Goal: Task Accomplishment & Management: Manage account settings

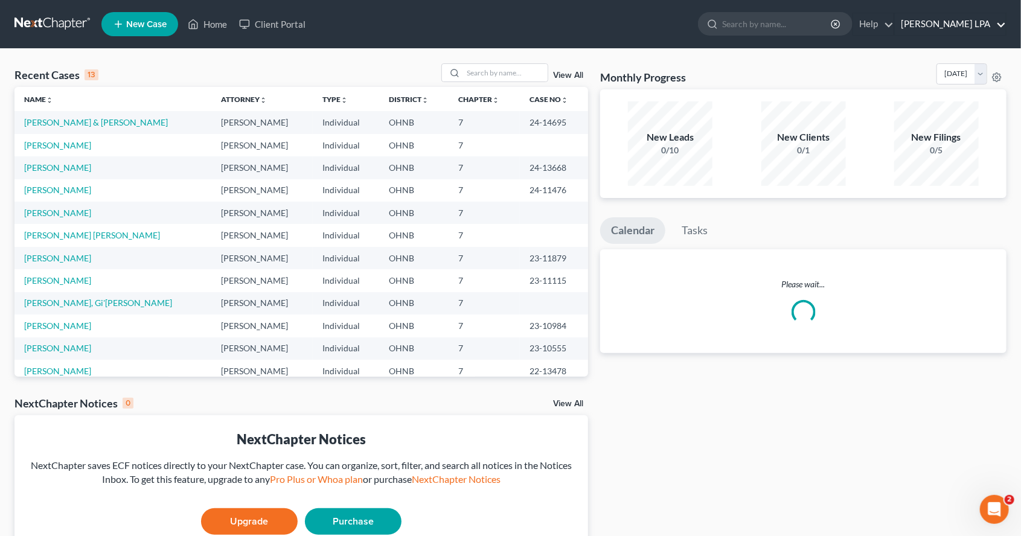
click at [970, 34] on link "[PERSON_NAME] LPA" at bounding box center [950, 24] width 111 height 22
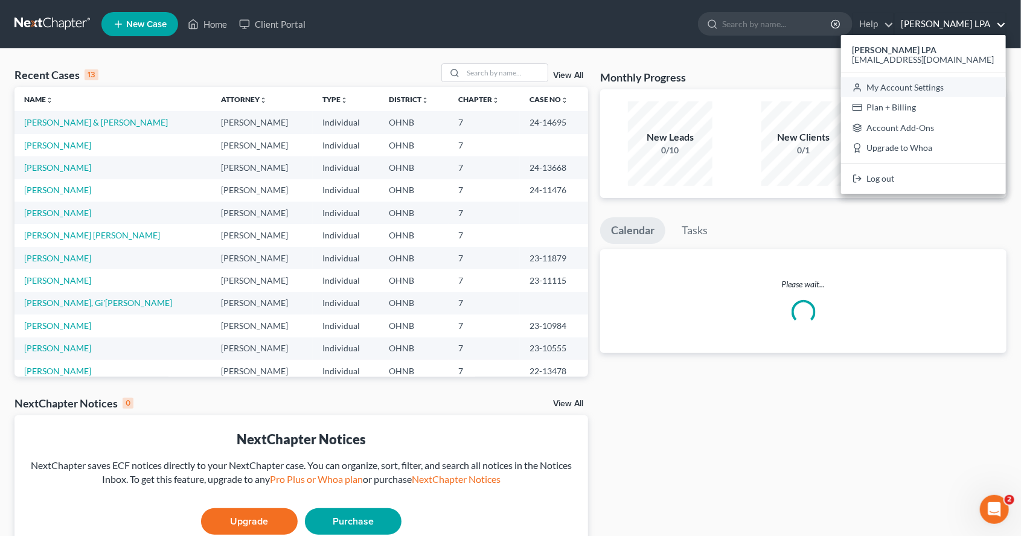
click at [984, 91] on link "My Account Settings" at bounding box center [923, 87] width 165 height 21
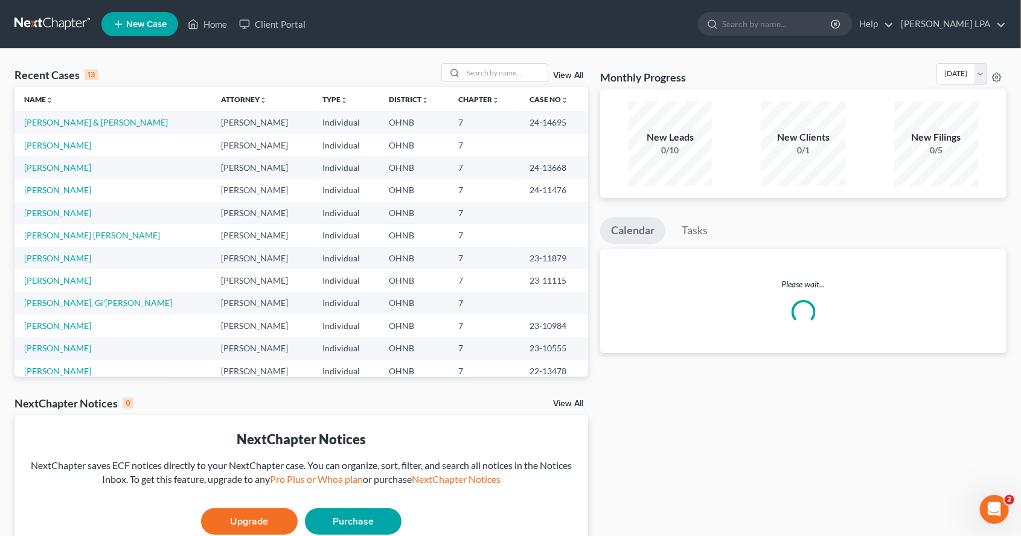
select select "24"
select select "36"
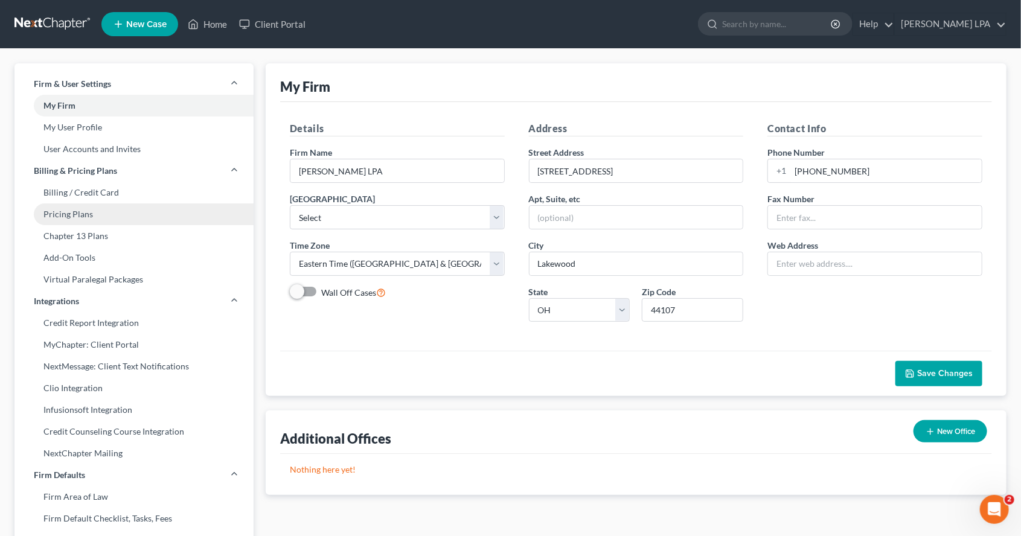
click at [88, 212] on link "Pricing Plans" at bounding box center [133, 214] width 239 height 22
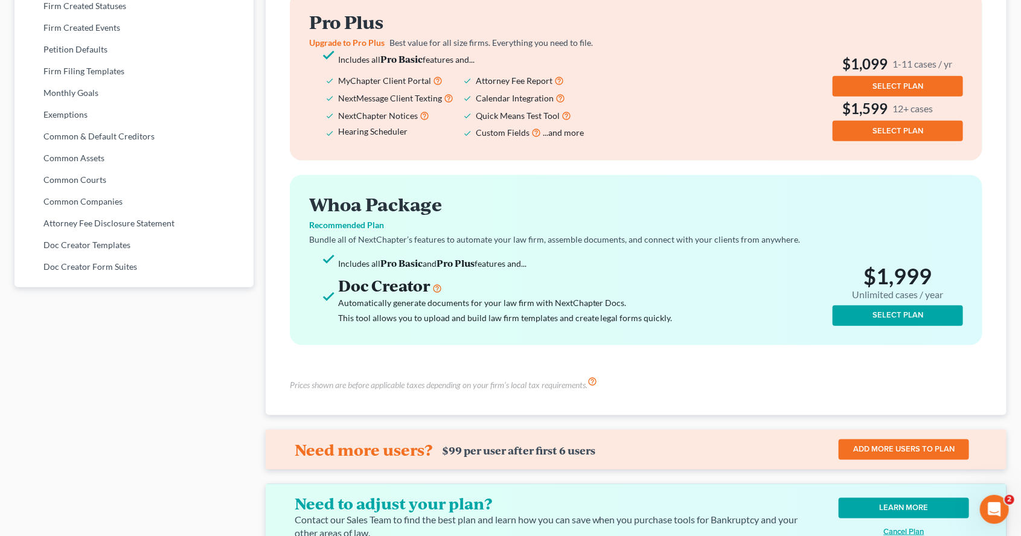
scroll to position [561, 0]
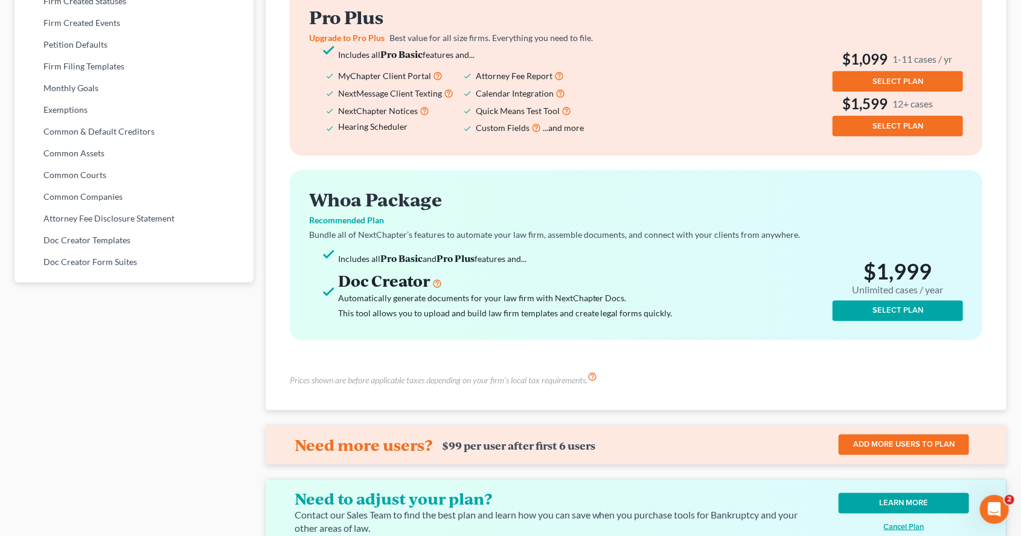
click at [7, 393] on div "Firm & User Settings My Firm My User Profile User Accounts and Invites Billing …" at bounding box center [510, 31] width 1021 height 1086
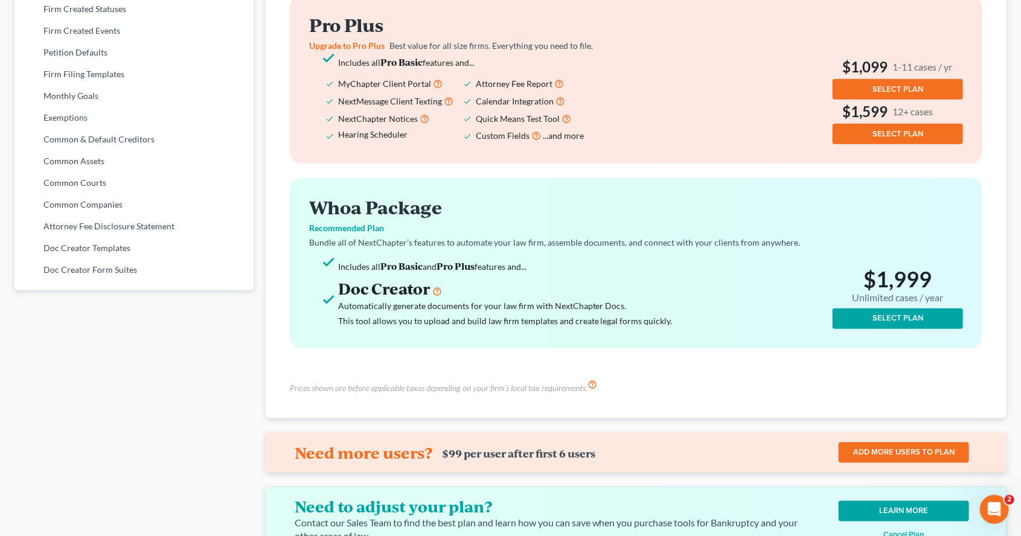
scroll to position [553, 0]
click at [912, 535] on u "Cancel Plan" at bounding box center [904, 535] width 40 height 10
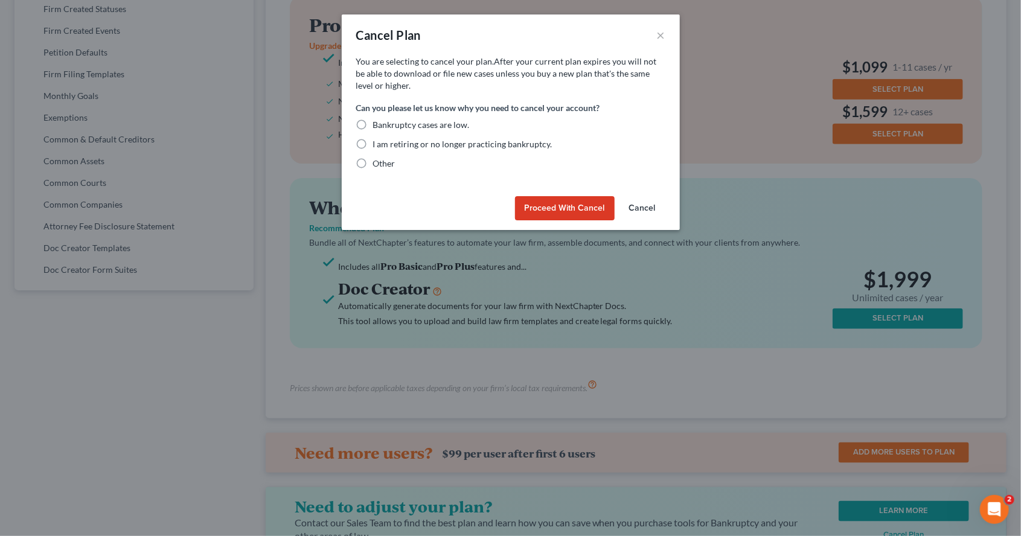
click at [373, 141] on label "I am retiring or no longer practicing bankruptcy." at bounding box center [462, 144] width 179 height 12
click at [378, 141] on input "I am retiring or no longer practicing bankruptcy." at bounding box center [382, 142] width 8 height 8
radio input "true"
click at [573, 210] on button "Proceed with Cancel" at bounding box center [565, 208] width 100 height 24
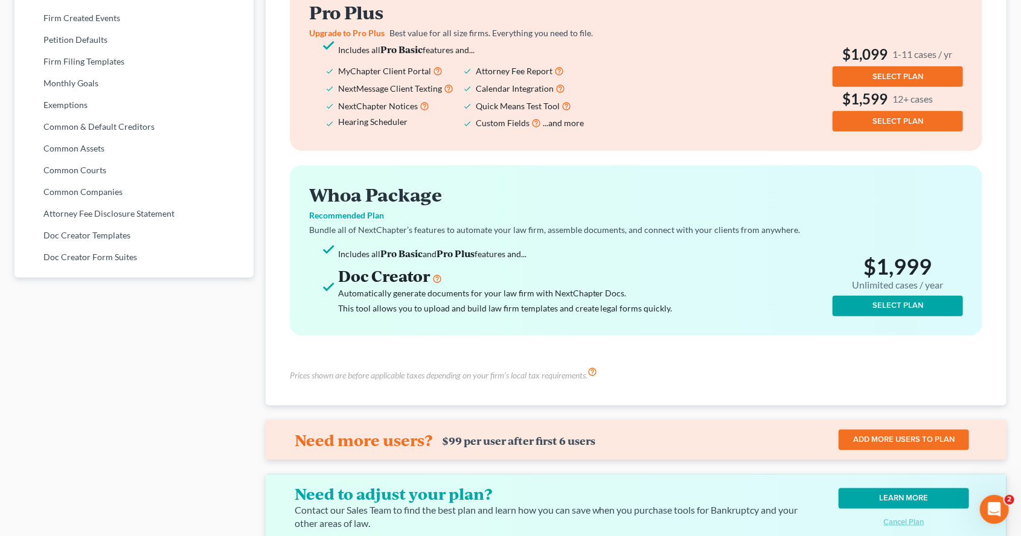
scroll to position [561, 0]
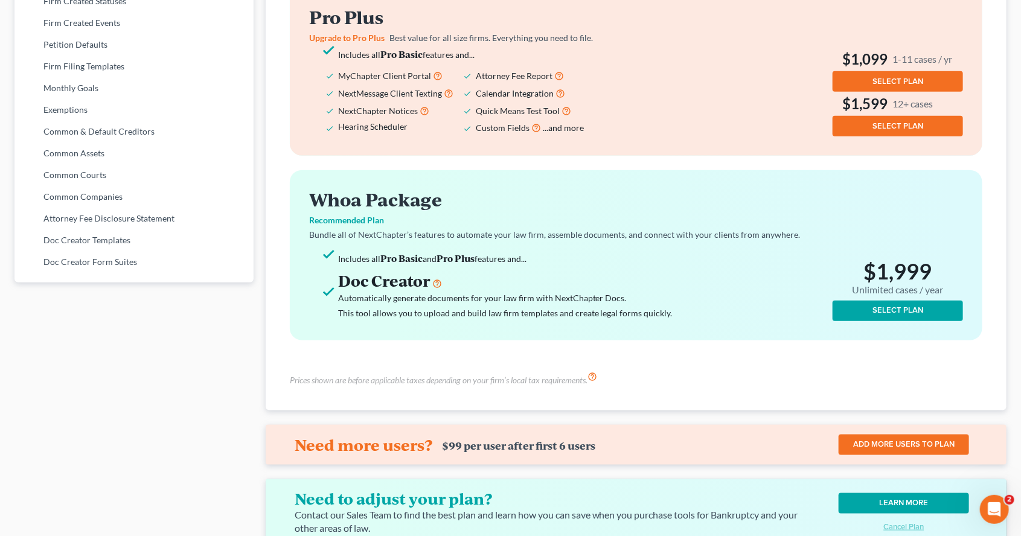
select select "61"
select select "24"
select select "36"
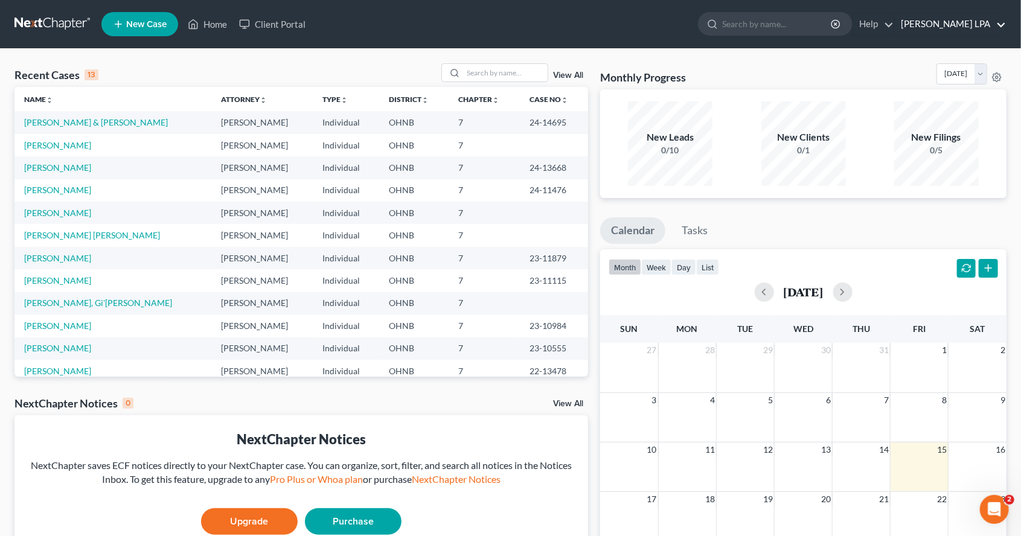
click at [987, 30] on link "[PERSON_NAME] LPA" at bounding box center [950, 24] width 111 height 22
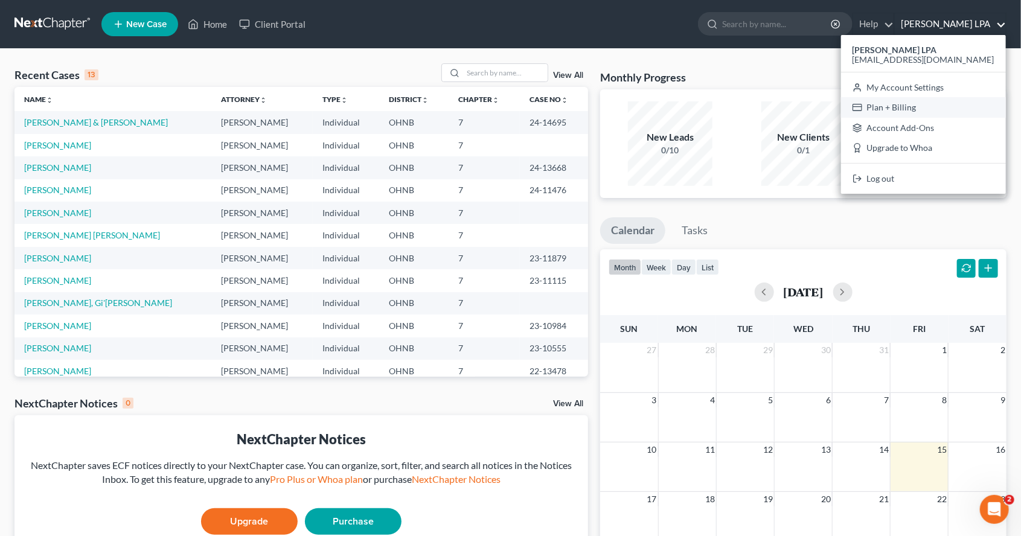
click at [960, 107] on link "Plan + Billing" at bounding box center [923, 107] width 165 height 21
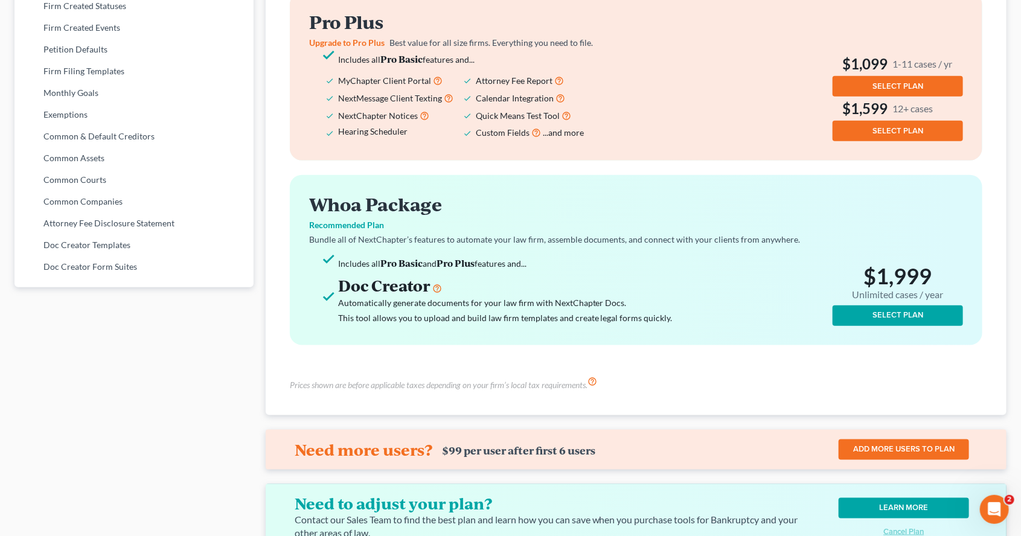
scroll to position [619, 0]
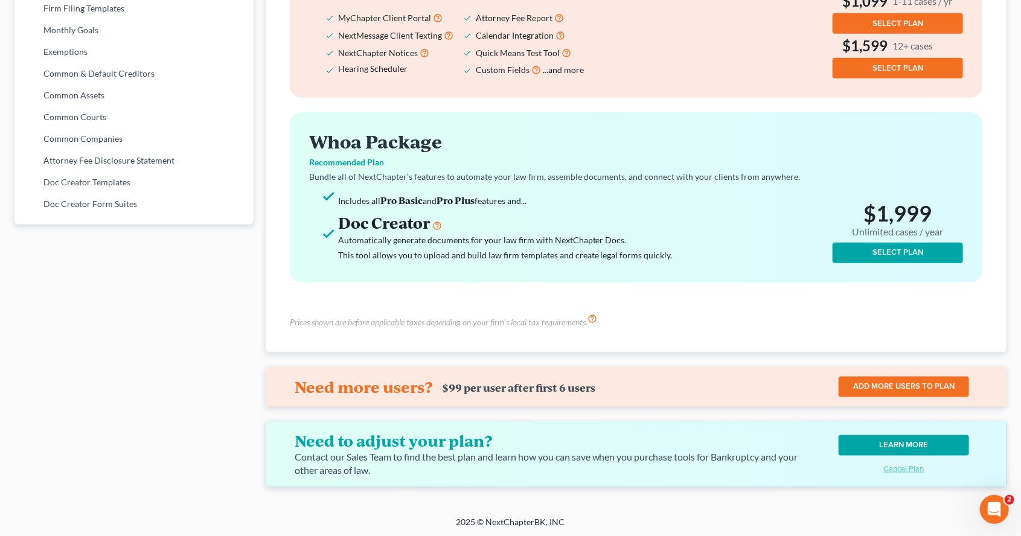
click at [911, 479] on div "Need to adjust your plan? Contact our Sales Team to find the best plan and lear…" at bounding box center [636, 454] width 741 height 66
click at [909, 479] on div "Need to adjust your plan? Contact our Sales Team to find the best plan and lear…" at bounding box center [636, 454] width 741 height 66
